Goal: Transaction & Acquisition: Purchase product/service

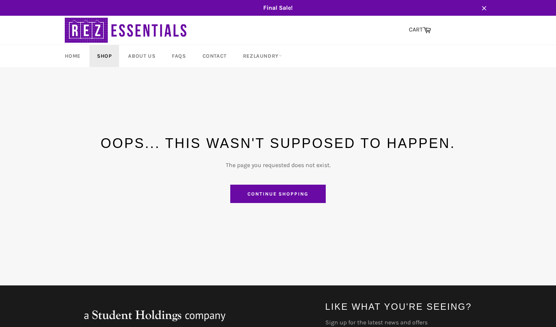
click at [104, 57] on link "Shop" at bounding box center [105, 56] width 30 height 22
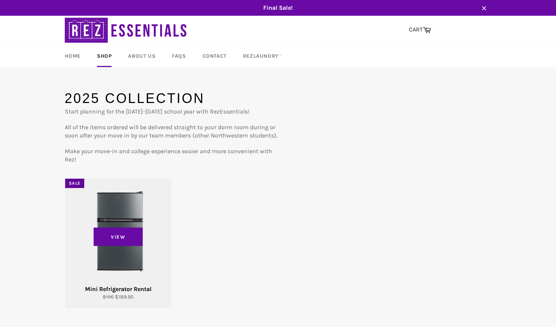
scroll to position [32, 0]
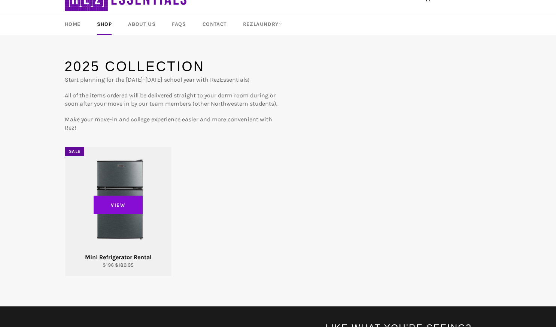
click at [126, 202] on span "View" at bounding box center [118, 205] width 49 height 19
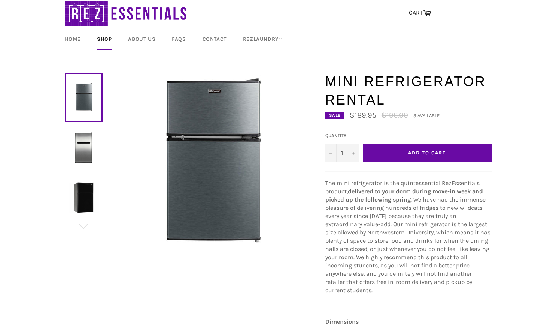
scroll to position [16, 0]
